Goal: Task Accomplishment & Management: Manage account settings

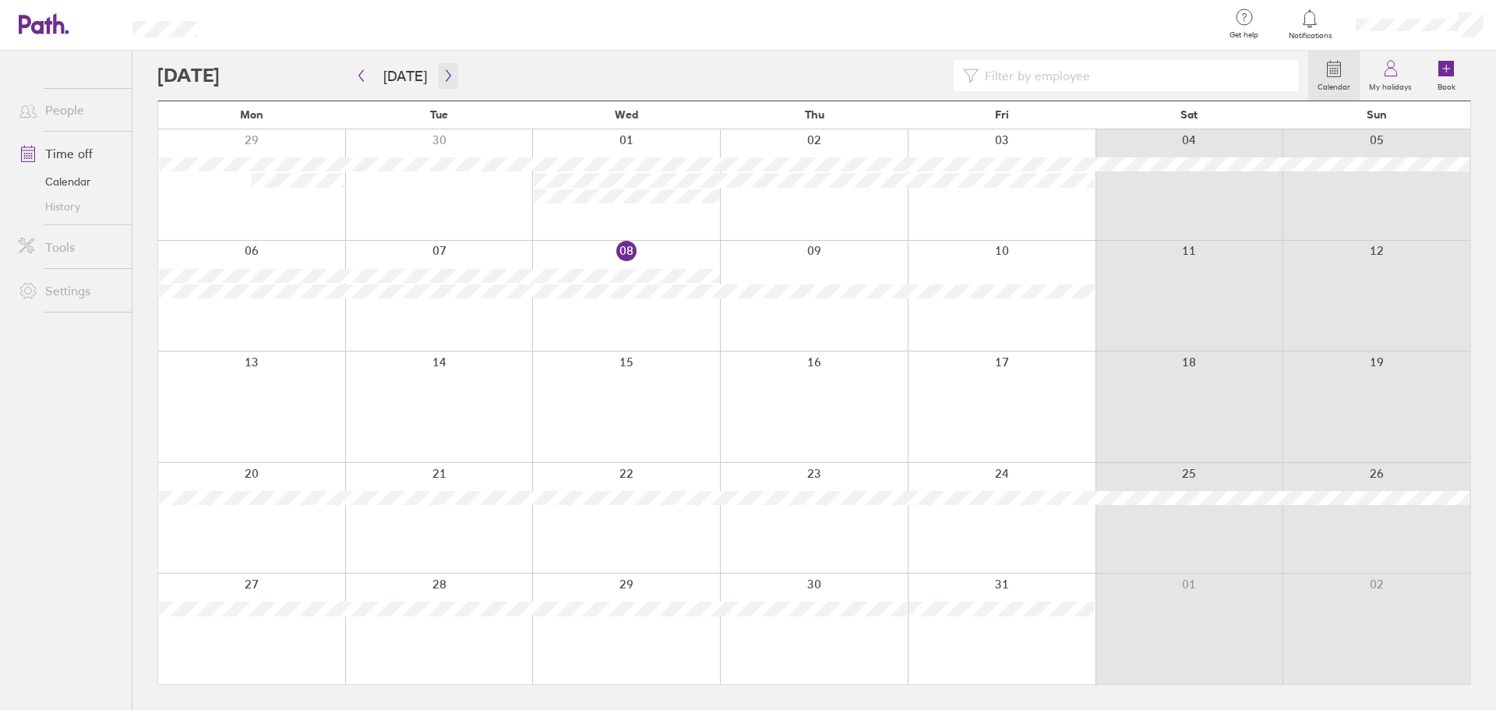
click at [447, 75] on icon "button" at bounding box center [448, 75] width 12 height 12
click at [76, 100] on link "People" at bounding box center [68, 109] width 125 height 31
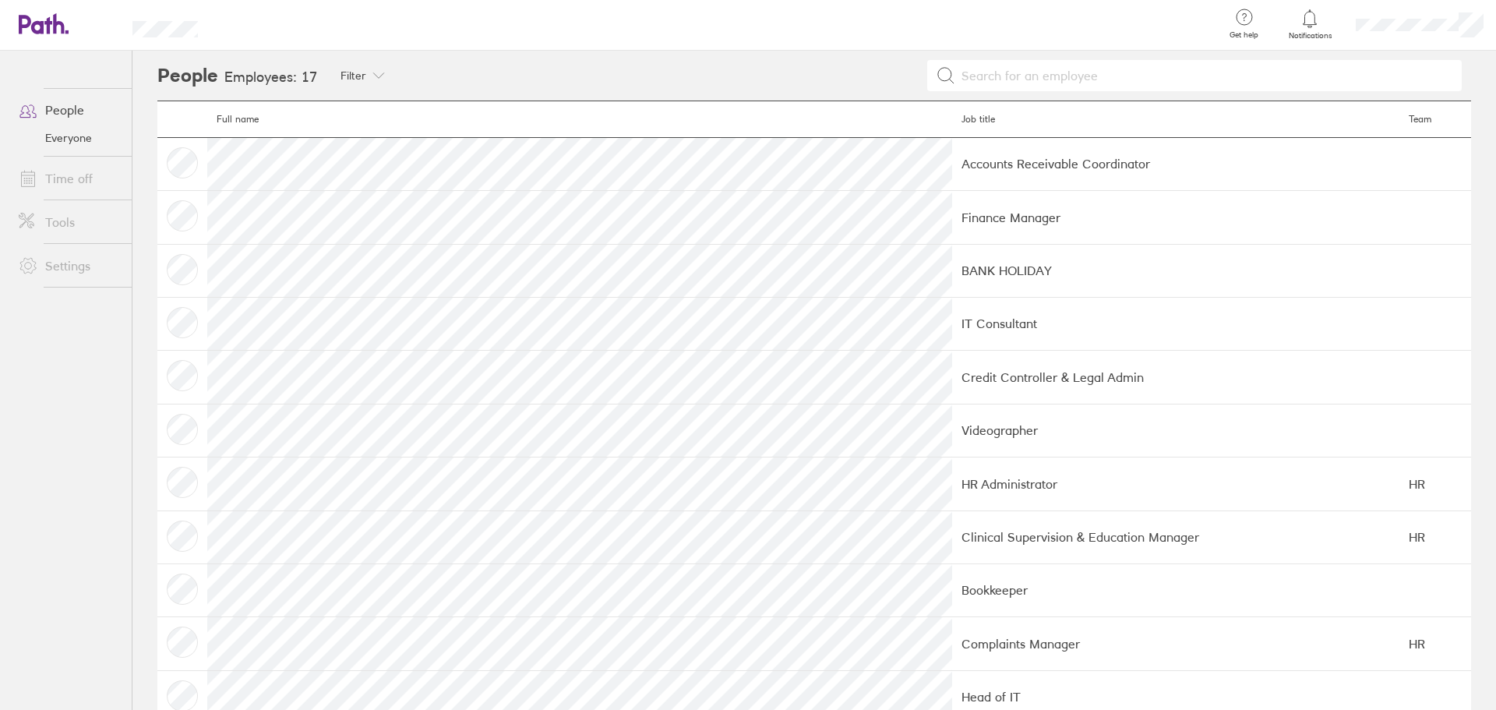
click at [177, 210] on td at bounding box center [182, 217] width 50 height 53
click at [335, 83] on div "Filter" at bounding box center [362, 76] width 78 height 50
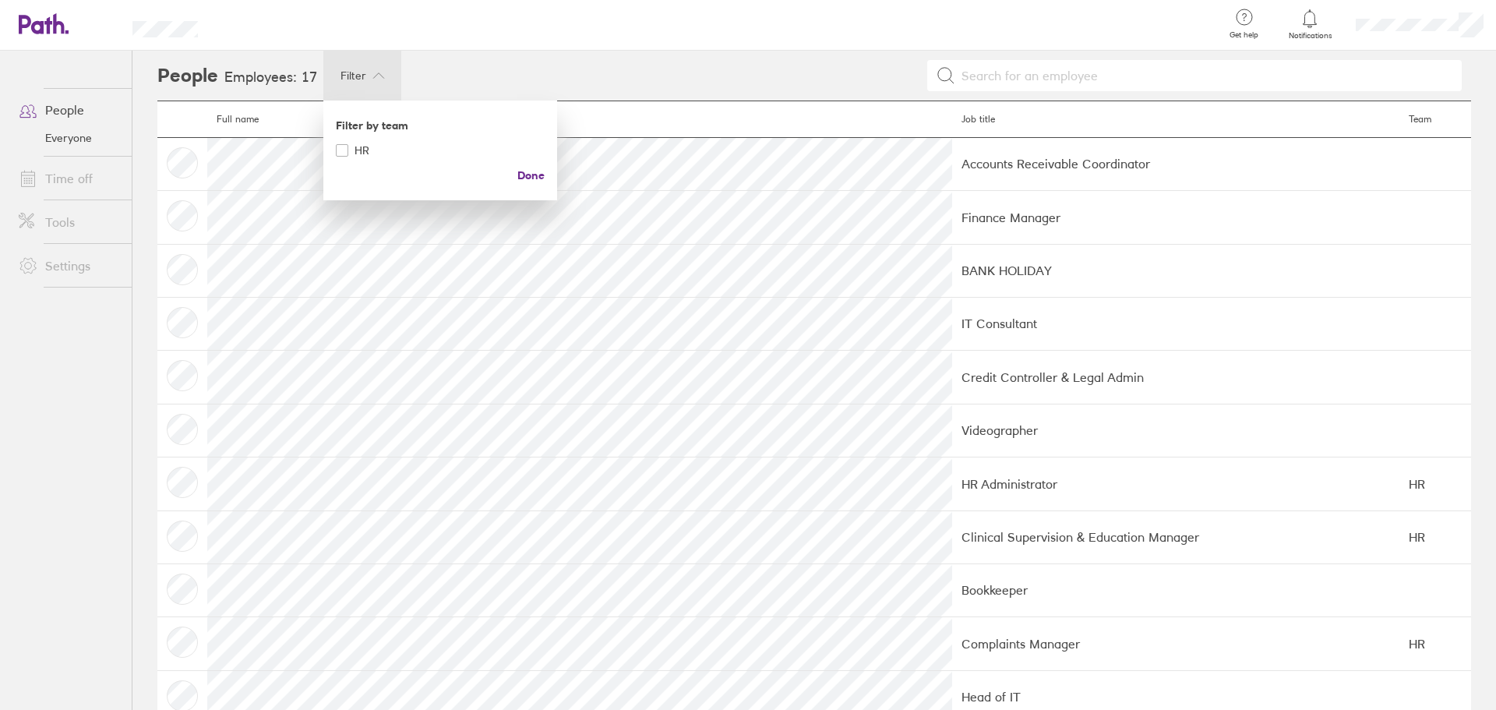
click at [474, 76] on div at bounding box center [748, 355] width 1496 height 710
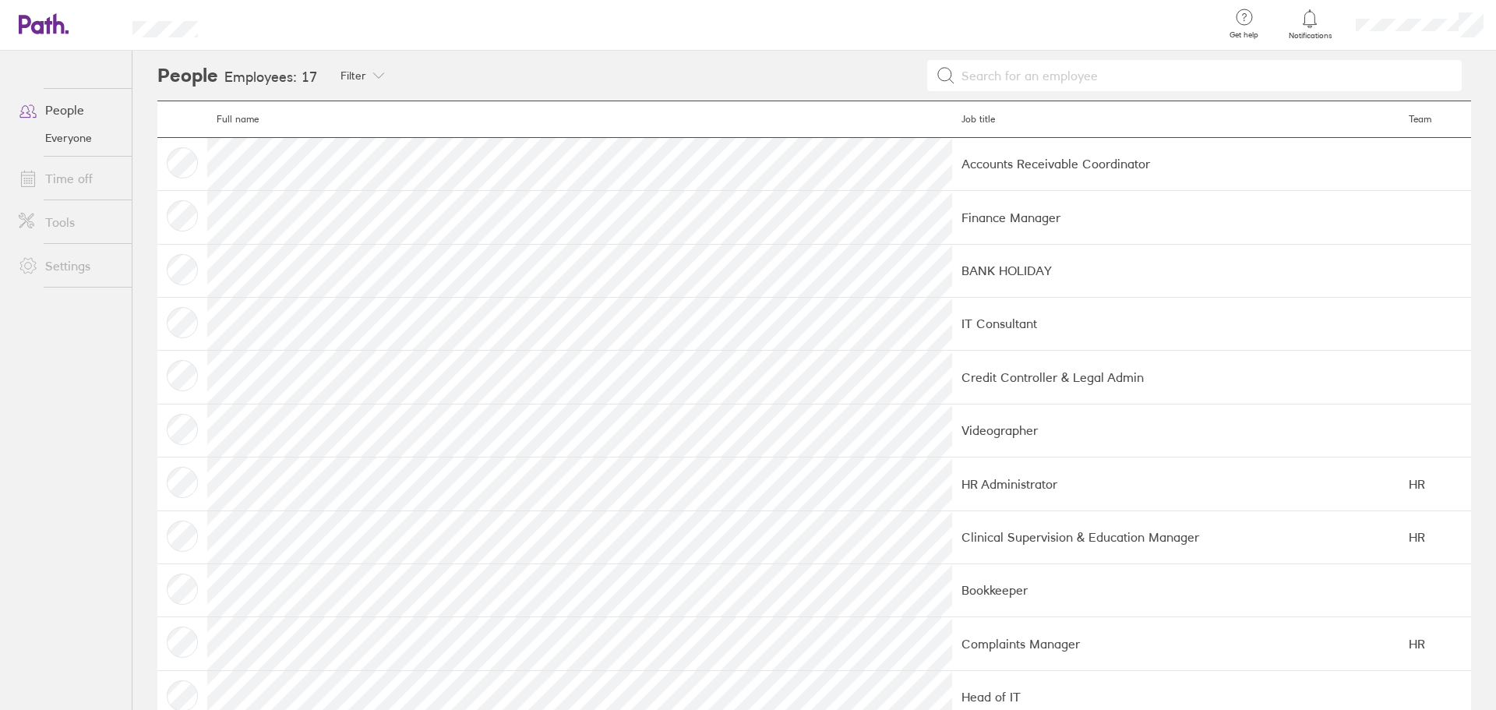
click at [81, 182] on link "Time off" at bounding box center [68, 178] width 125 height 31
